Goal: Find contact information: Find contact information

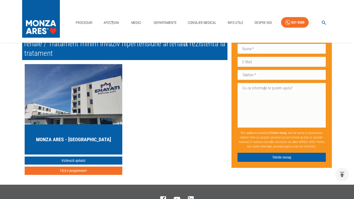
scroll to position [1088, 0]
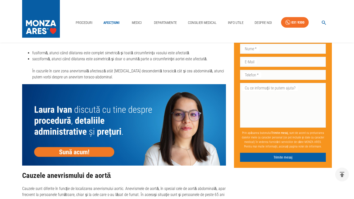
scroll to position [350, 0]
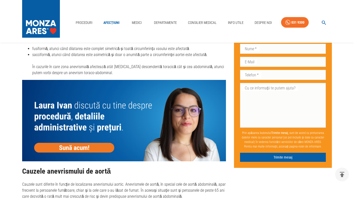
click at [88, 146] on img at bounding box center [124, 120] width 204 height 81
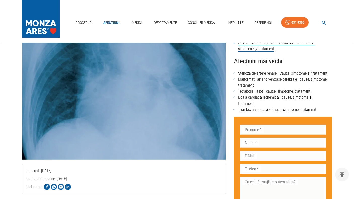
scroll to position [0, 0]
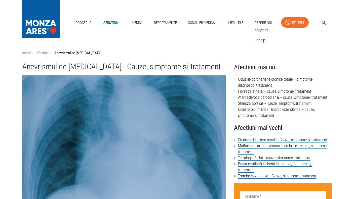
click at [261, 30] on link "Contact" at bounding box center [261, 31] width 16 height 8
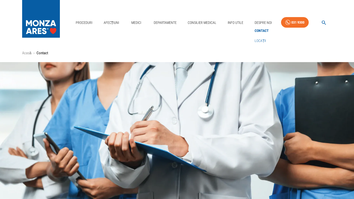
click at [257, 42] on link "Locații" at bounding box center [260, 41] width 14 height 8
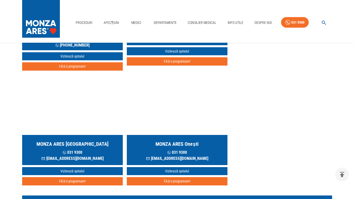
scroll to position [478, 0]
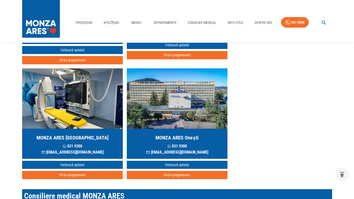
click at [82, 134] on h5 "MONZA ARES [GEOGRAPHIC_DATA]" at bounding box center [72, 137] width 72 height 7
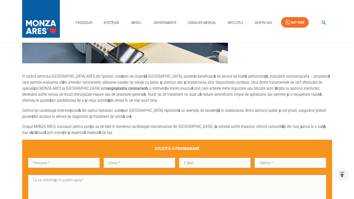
scroll to position [188, 0]
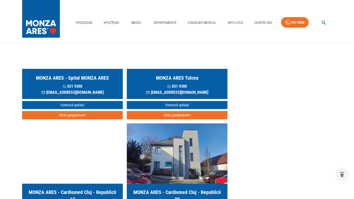
scroll to position [478, 0]
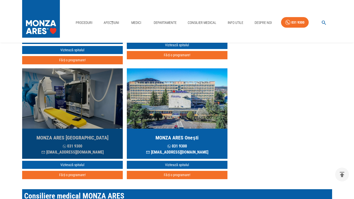
click at [75, 138] on div "MONZA [GEOGRAPHIC_DATA] [PHONE_NUMBER] [EMAIL_ADDRESS][DOMAIN_NAME]" at bounding box center [72, 144] width 101 height 30
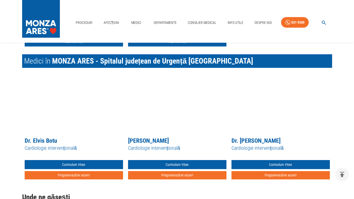
scroll to position [563, 0]
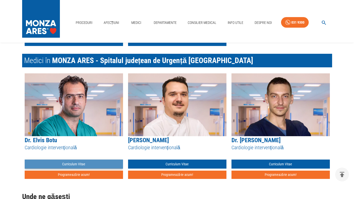
click at [72, 165] on link "Curriculum Vitae" at bounding box center [74, 164] width 98 height 9
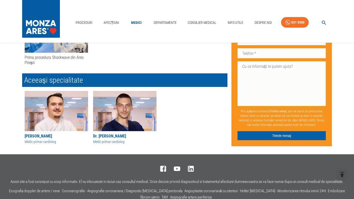
scroll to position [270, 0]
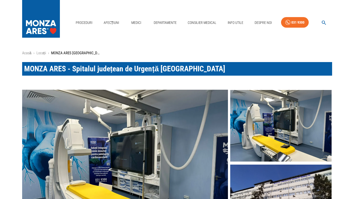
scroll to position [478, 0]
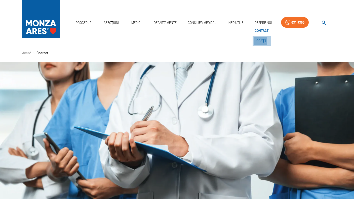
click at [259, 41] on link "Locații" at bounding box center [260, 41] width 14 height 8
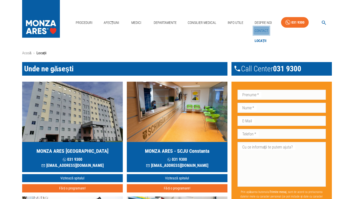
click at [258, 30] on link "Contact" at bounding box center [261, 31] width 16 height 8
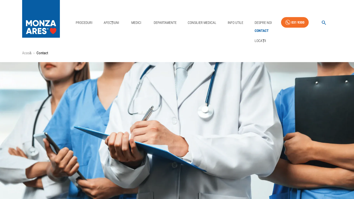
click at [263, 29] on link "Contact" at bounding box center [261, 31] width 16 height 8
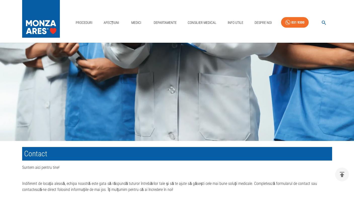
scroll to position [143, 0]
